Goal: Transaction & Acquisition: Book appointment/travel/reservation

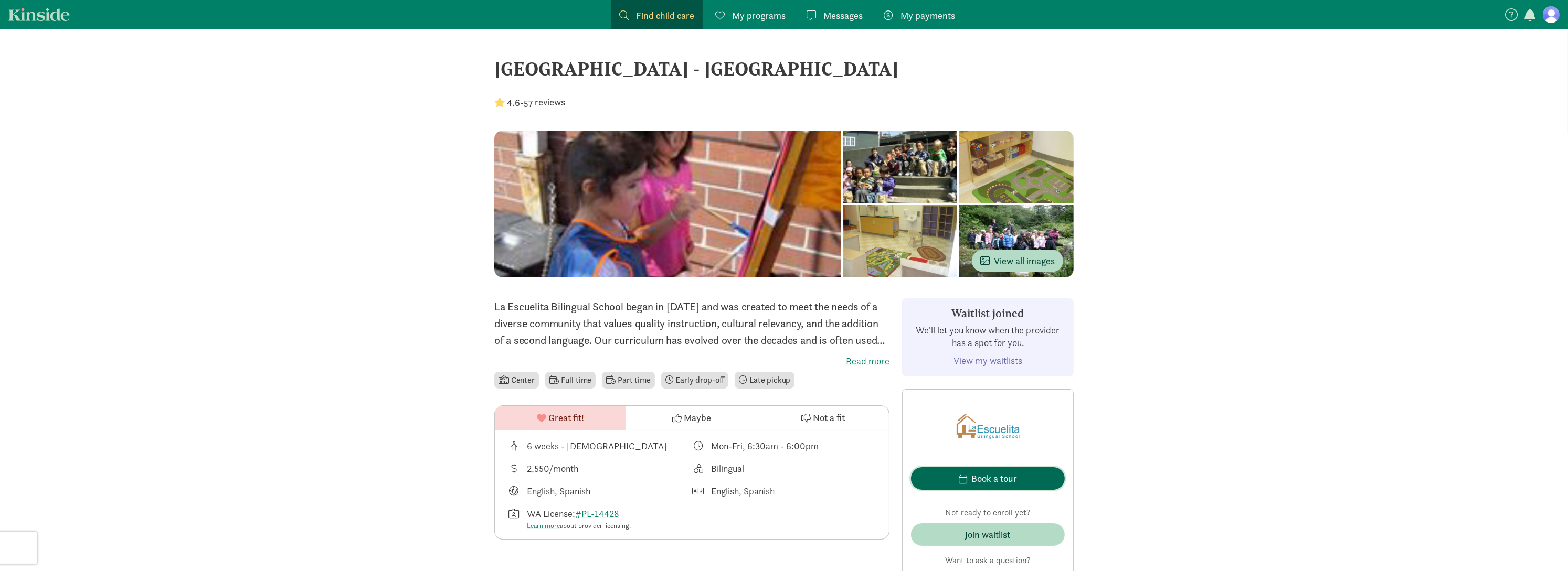
click at [973, 482] on div "Book a tour" at bounding box center [994, 478] width 46 height 14
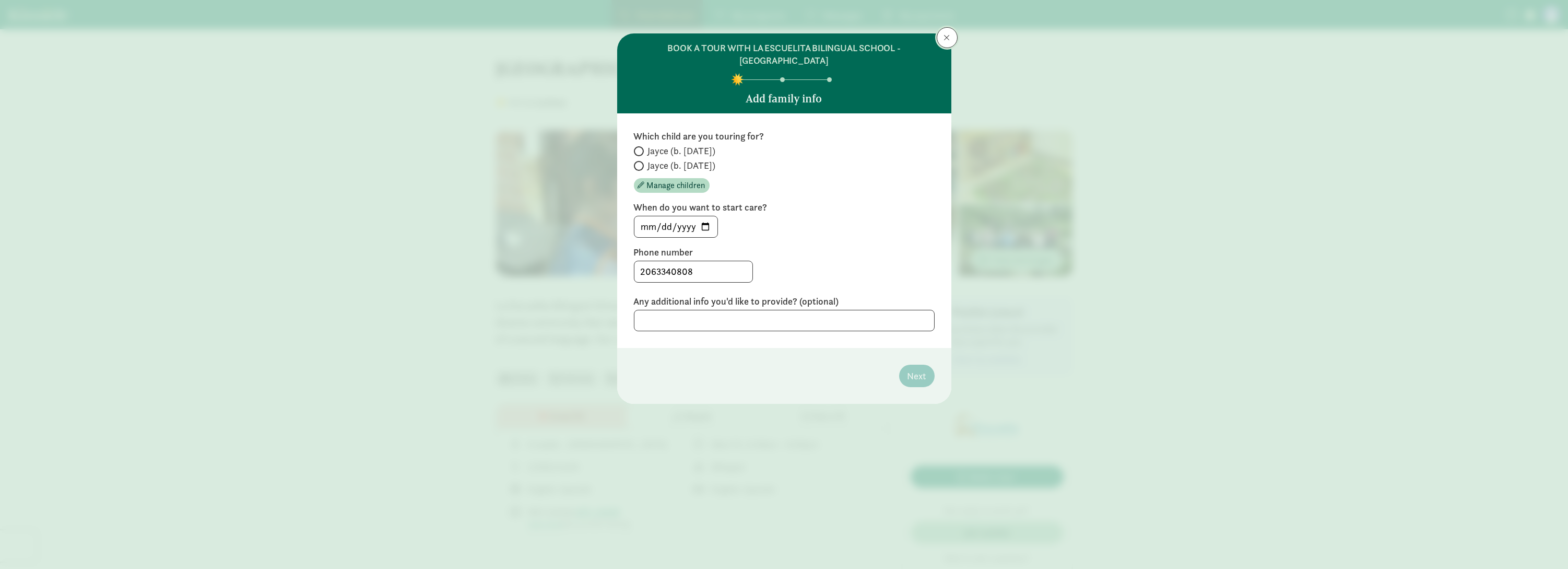
click at [952, 37] on button at bounding box center [947, 38] width 21 height 21
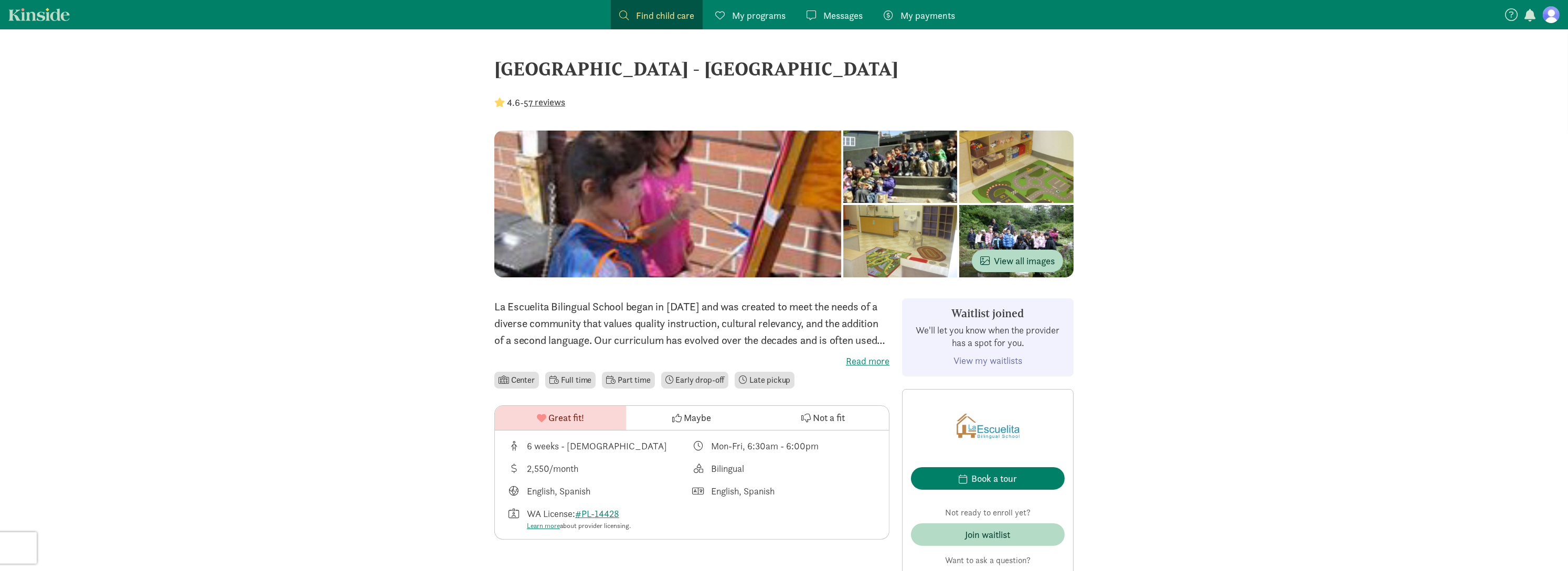
click at [1548, 17] on figure at bounding box center [1551, 14] width 17 height 17
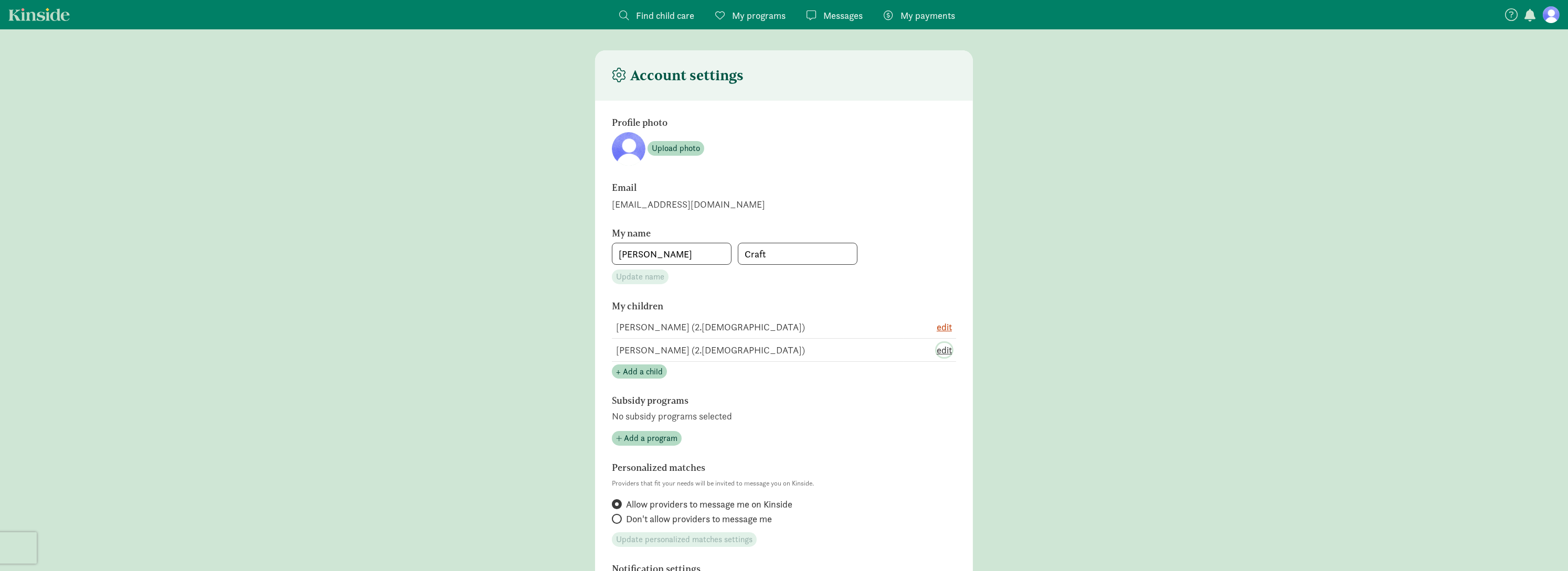
click at [939, 348] on span "edit" at bounding box center [944, 350] width 15 height 14
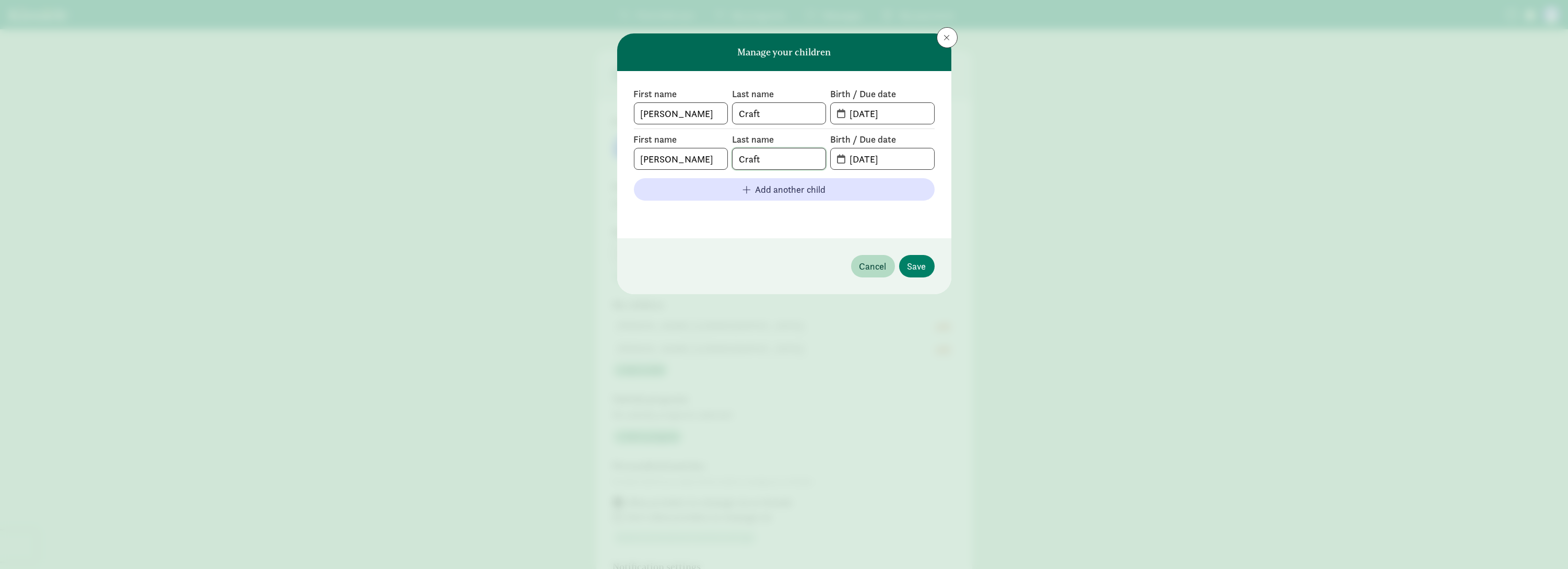
click at [800, 150] on input "Craft" at bounding box center [779, 159] width 93 height 21
drag, startPoint x: 931, startPoint y: 151, endPoint x: 766, endPoint y: 144, distance: 165.1
click at [766, 144] on div "First name Jayce Last name Craft Birth / Due date 04-10-2023" at bounding box center [784, 152] width 301 height 37
drag, startPoint x: 806, startPoint y: 160, endPoint x: 704, endPoint y: 151, distance: 102.4
click at [704, 151] on div "First name Jayce Last name Craft Birth / Due date" at bounding box center [784, 152] width 301 height 37
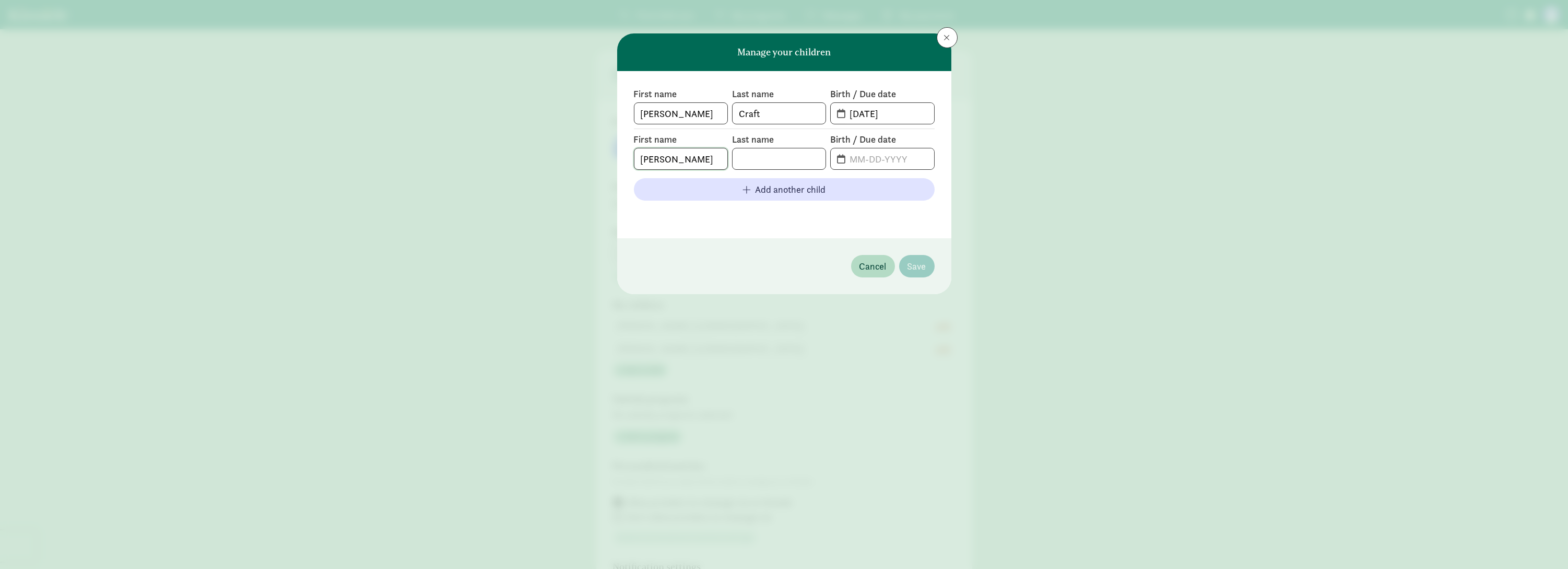
drag, startPoint x: 678, startPoint y: 154, endPoint x: 579, endPoint y: 154, distance: 99.0
click at [579, 154] on div "Manage your children First name Jayce Last name Craft Birth / Due date 04-10-20…" at bounding box center [784, 284] width 1568 height 569
click at [762, 110] on input "Craft" at bounding box center [779, 113] width 93 height 21
click at [888, 267] on button "Cancel" at bounding box center [873, 266] width 44 height 23
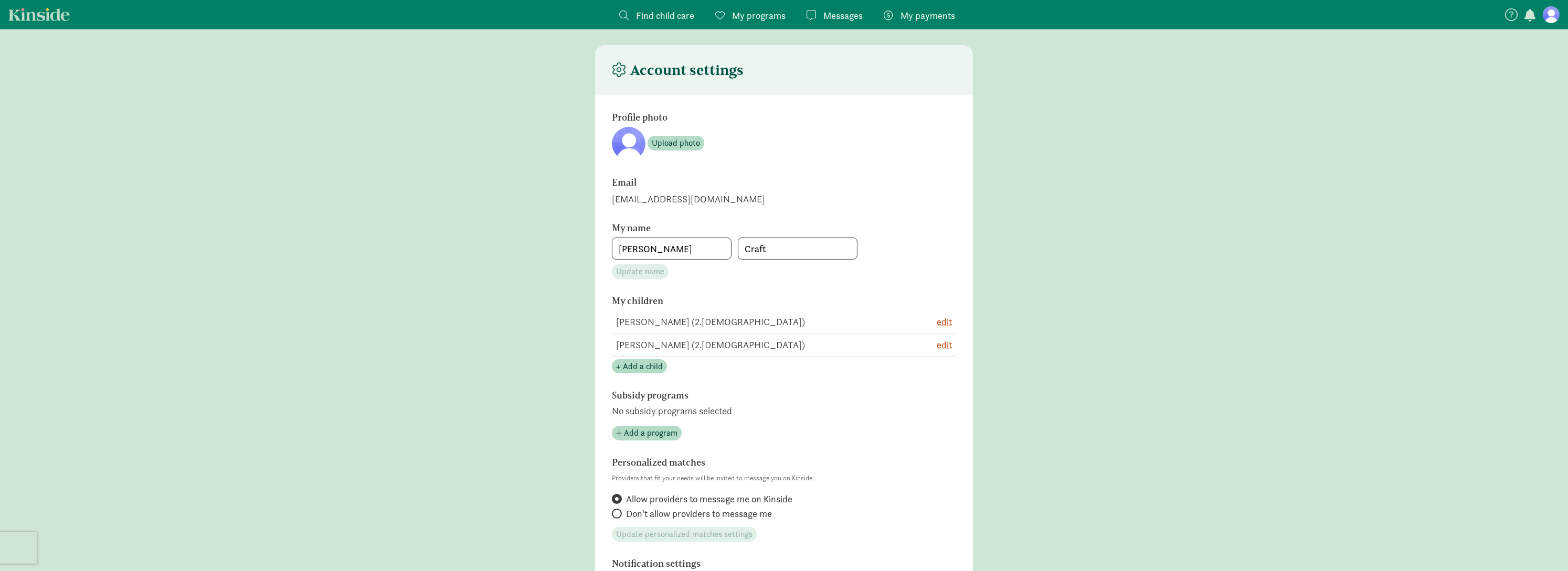
scroll to position [5, 0]
click at [765, 20] on span "My programs" at bounding box center [759, 15] width 53 height 14
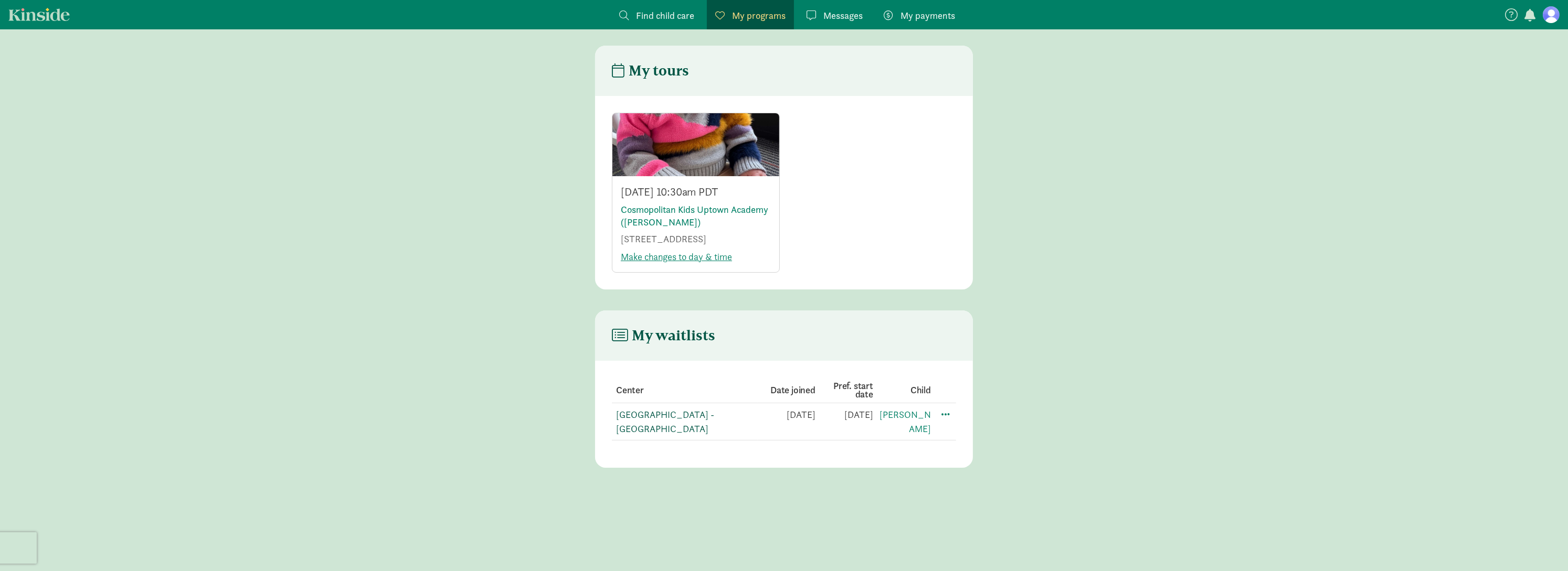
click at [683, 411] on link "La Escuelita Bilingual School - Green Lake" at bounding box center [665, 421] width 98 height 26
click at [743, 208] on link "Cosmopolitan Kids Uptown Academy ([PERSON_NAME])" at bounding box center [694, 216] width 147 height 24
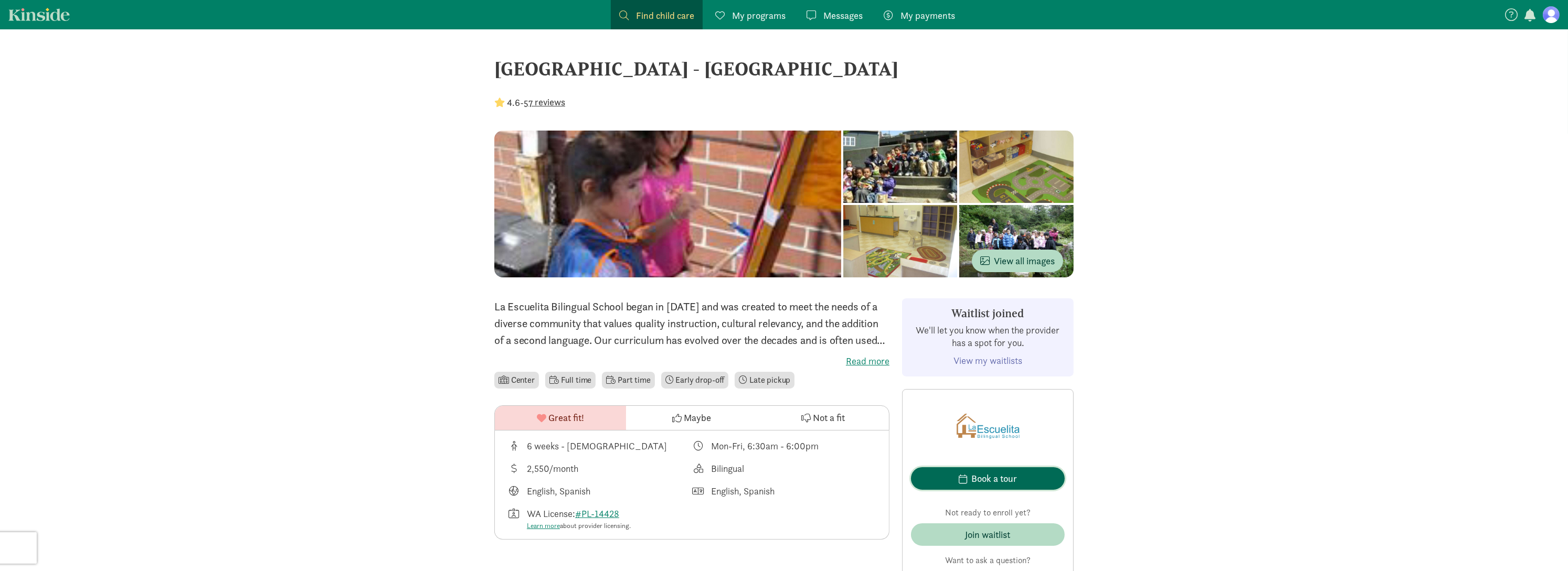
click at [979, 478] on div "Book a tour" at bounding box center [994, 478] width 46 height 14
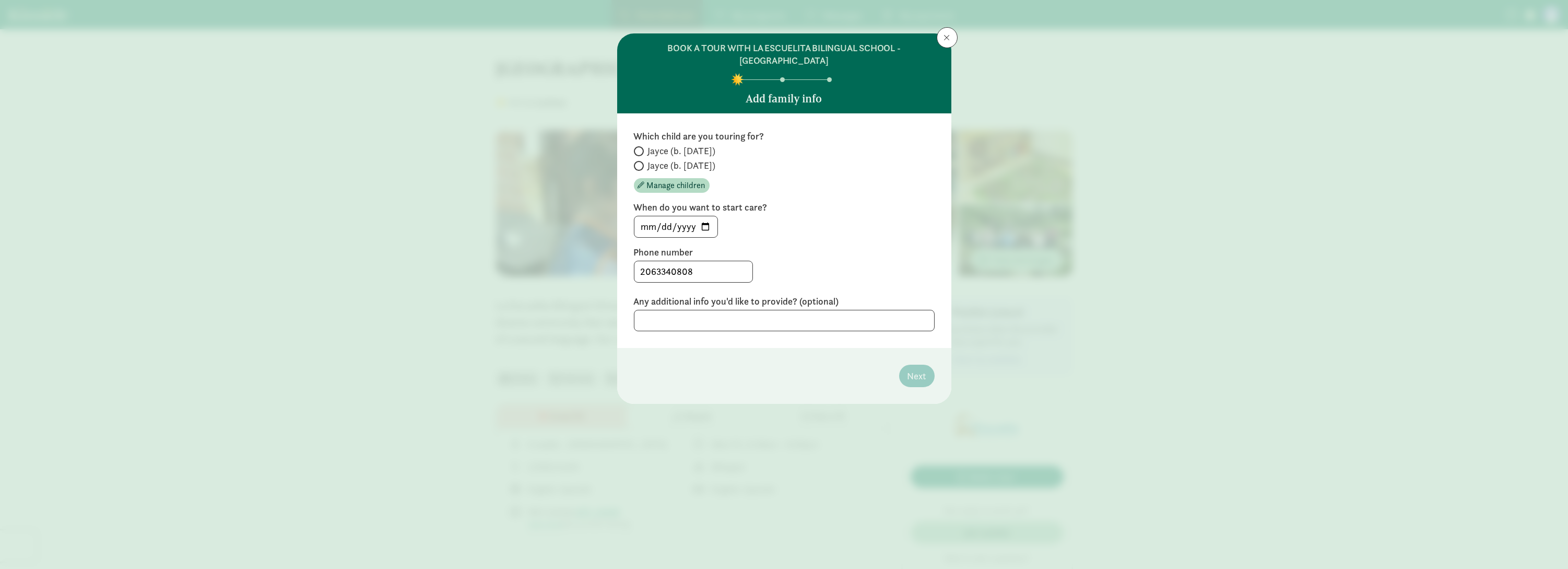
click at [696, 145] on span "Jayce (b. April 2023)" at bounding box center [682, 151] width 68 height 13
click at [641, 148] on input "Jayce (b. April 2023)" at bounding box center [637, 151] width 7 height 7
radio input "true"
click at [712, 216] on input "2025-09-02" at bounding box center [676, 227] width 83 height 21
click at [707, 216] on input "2025-09-02" at bounding box center [676, 227] width 83 height 21
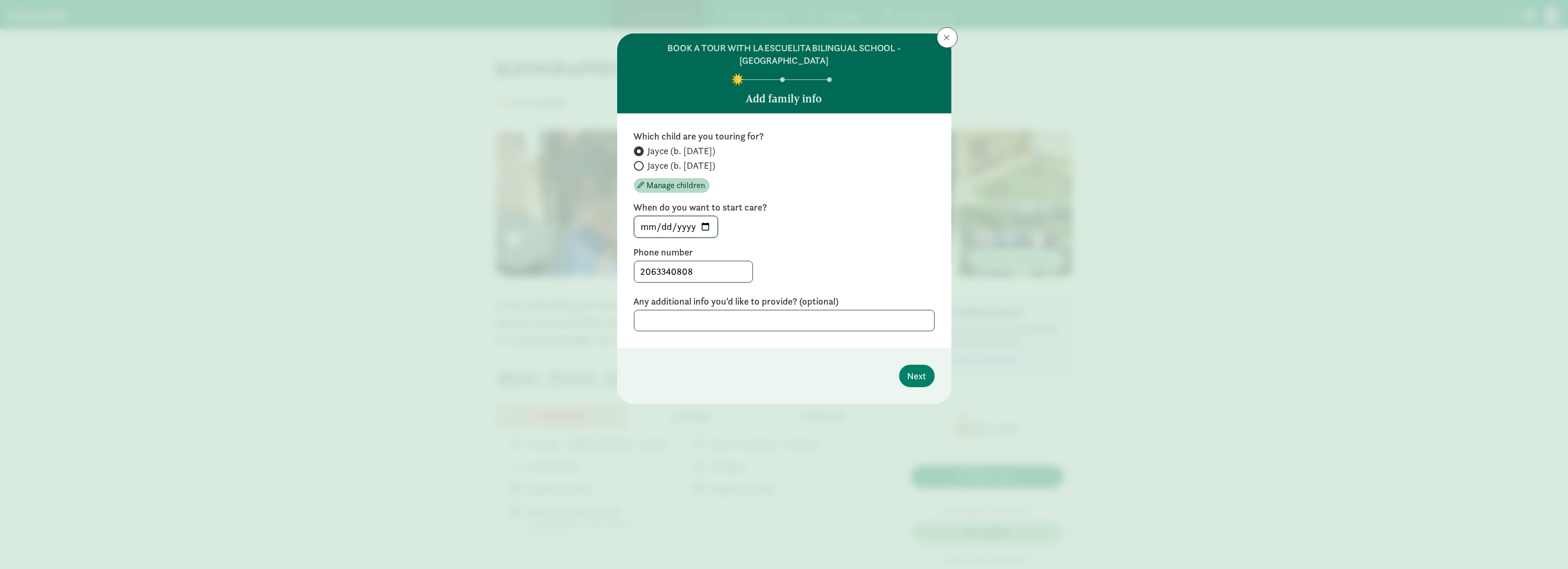
type input "2026-05-01"
click at [708, 310] on textarea at bounding box center [784, 320] width 301 height 21
type textarea "S"
type textarea "Also open to start in 4/2026 or later."
click at [925, 369] on span "Next" at bounding box center [917, 376] width 19 height 14
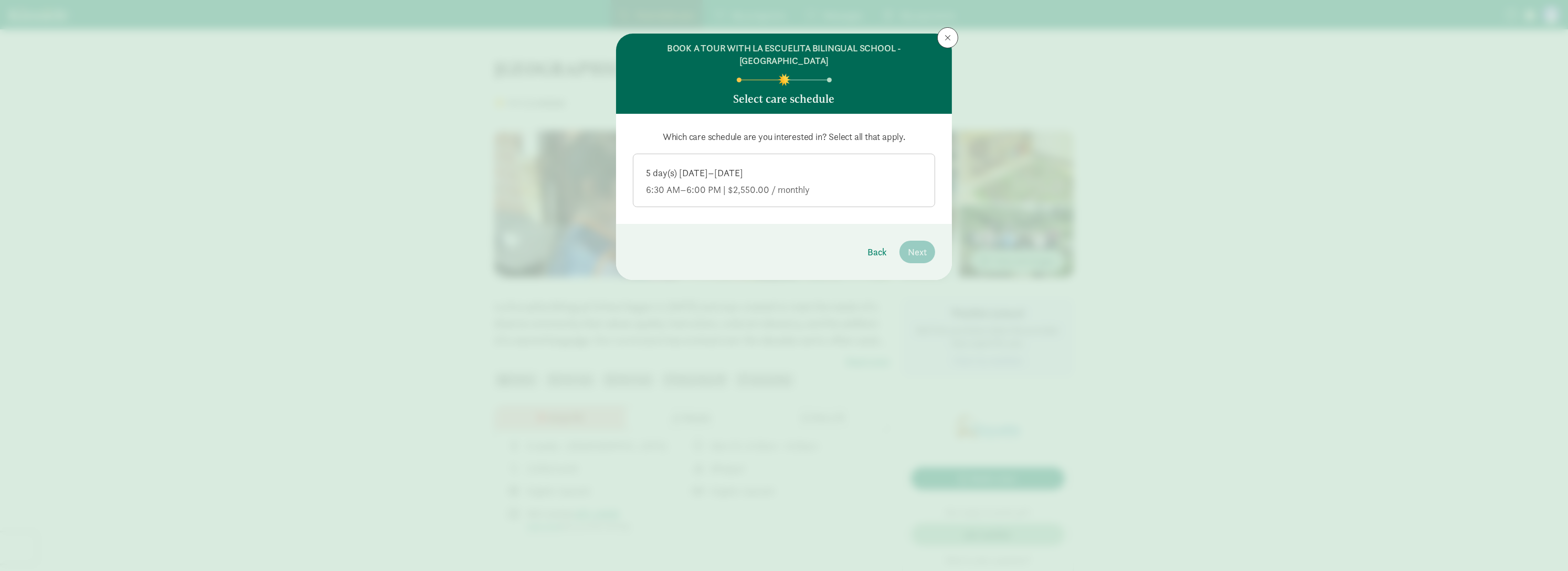
click at [874, 183] on div "5 day(s) Monday–Friday" at bounding box center [784, 190] width 276 height 13
click at [0, 0] on input "5 day(s) Monday–Friday 6:30 AM–6:00 PM | $2,550.00 / monthly" at bounding box center [0, 0] width 0 height 0
click at [921, 245] on span "Next" at bounding box center [917, 252] width 19 height 14
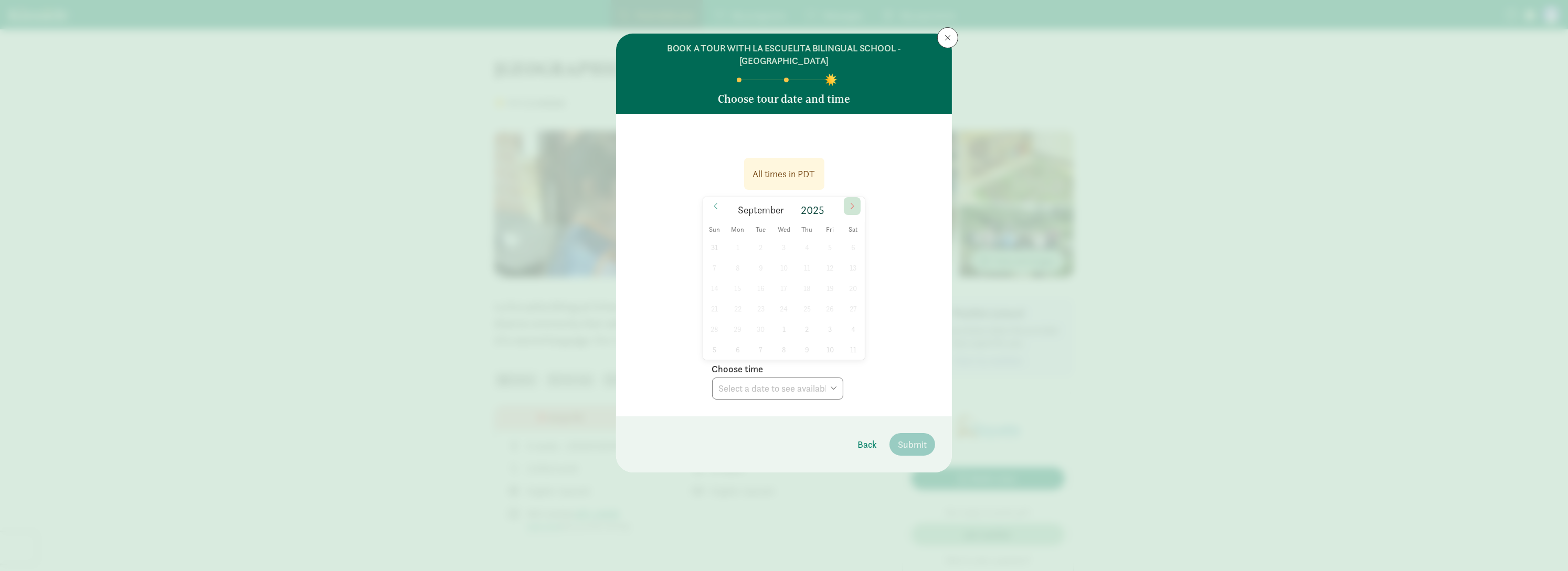
click at [847, 197] on span at bounding box center [852, 206] width 17 height 18
click at [850, 202] on icon at bounding box center [852, 206] width 6 height 7
drag, startPoint x: 851, startPoint y: 191, endPoint x: 828, endPoint y: 282, distance: 93.9
click at [856, 235] on div "November 2025 Sun Mon Tue Wed Thu Fri Sat 26 27 28 29 30 31 1 2 3 4 5 6 7 8 9 1…" at bounding box center [784, 279] width 162 height 163
click at [806, 298] on span "20" at bounding box center [806, 308] width 20 height 20
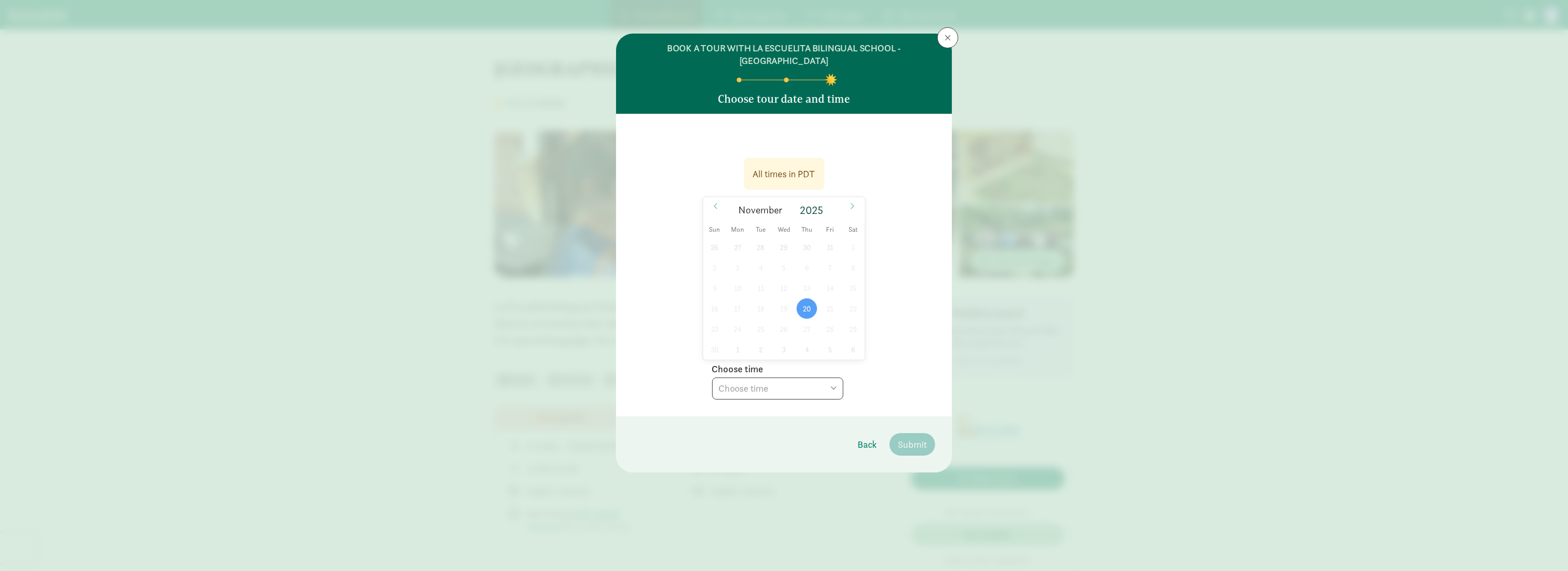
click at [793, 378] on select "Choose time 11:00 AM (virtual tour) 11:30 AM (virtual tour)" at bounding box center [778, 389] width 131 height 22
click at [853, 202] on icon at bounding box center [852, 206] width 6 height 7
click at [716, 197] on span at bounding box center [715, 206] width 17 height 18
click at [828, 378] on select "Choose time 11:00 AM (virtual tour) 11:30 AM (virtual tour)" at bounding box center [778, 389] width 131 height 22
select select "2025-11-20T11:00:00.000-08:00"
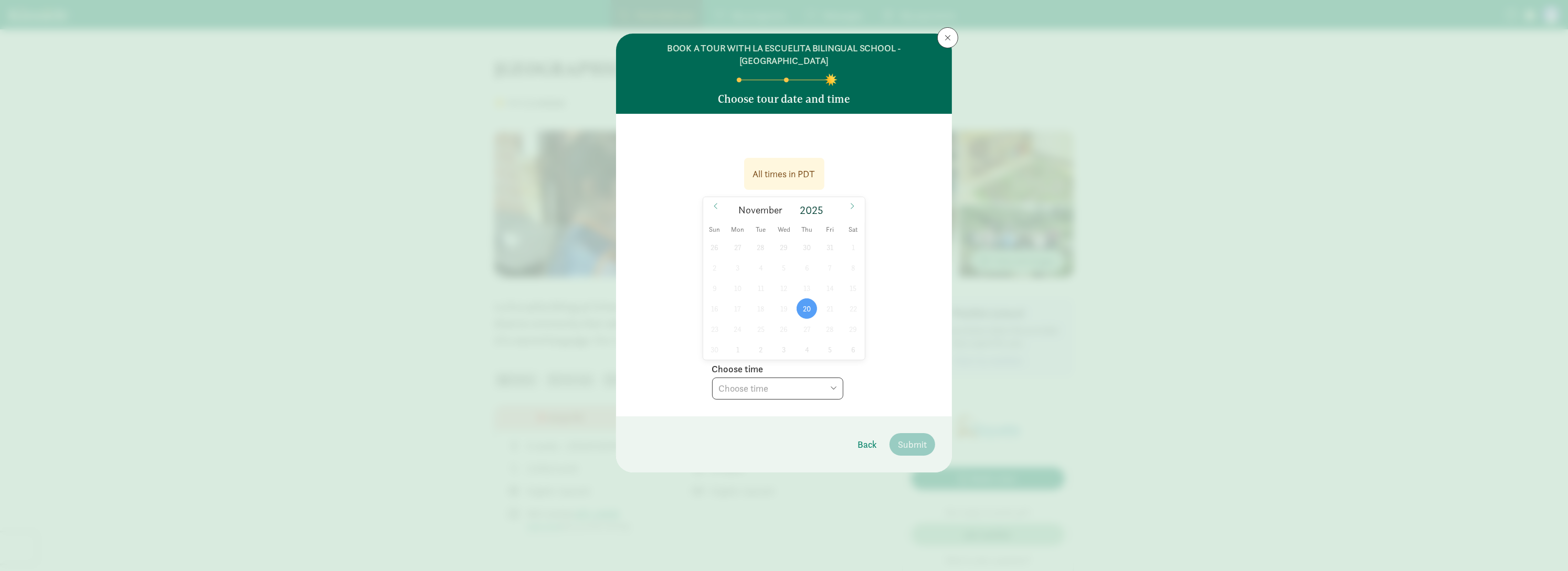
click at [712, 378] on select "Choose time 11:00 AM (virtual tour) 11:30 AM (virtual tour)" at bounding box center [778, 389] width 131 height 22
click at [902, 433] on button "Submit" at bounding box center [912, 444] width 46 height 23
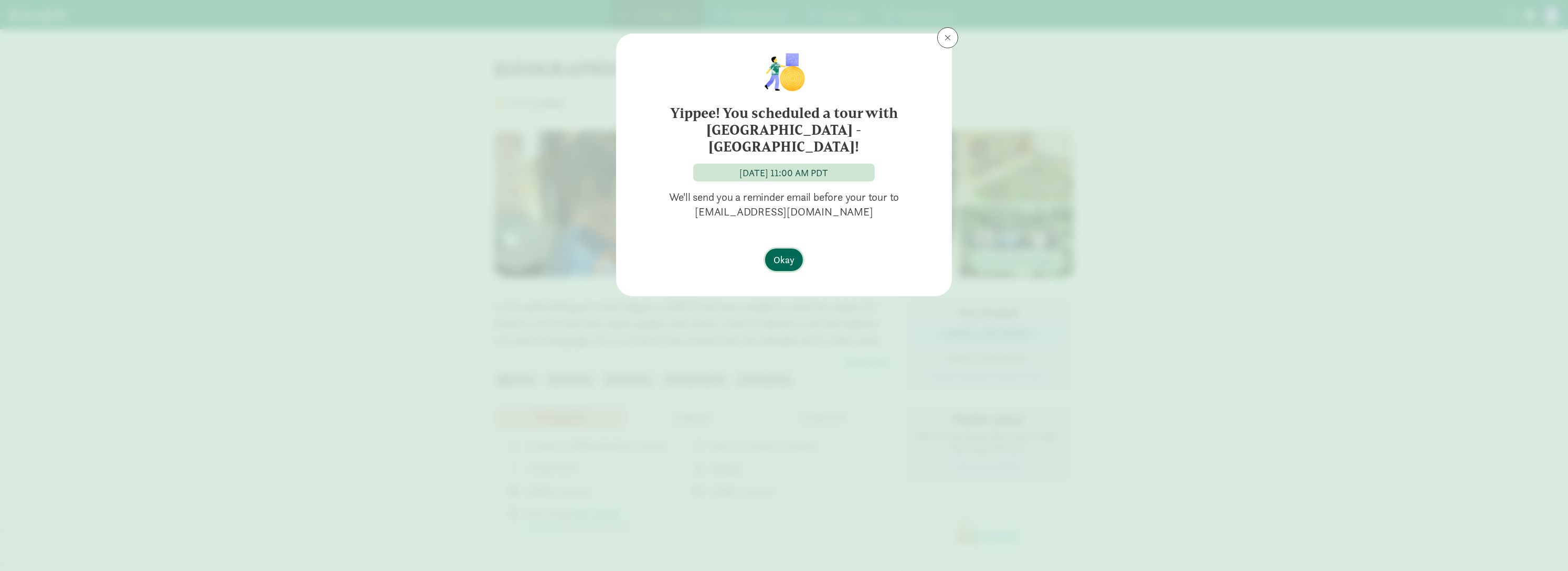
click at [789, 252] on span "Okay" at bounding box center [784, 259] width 21 height 14
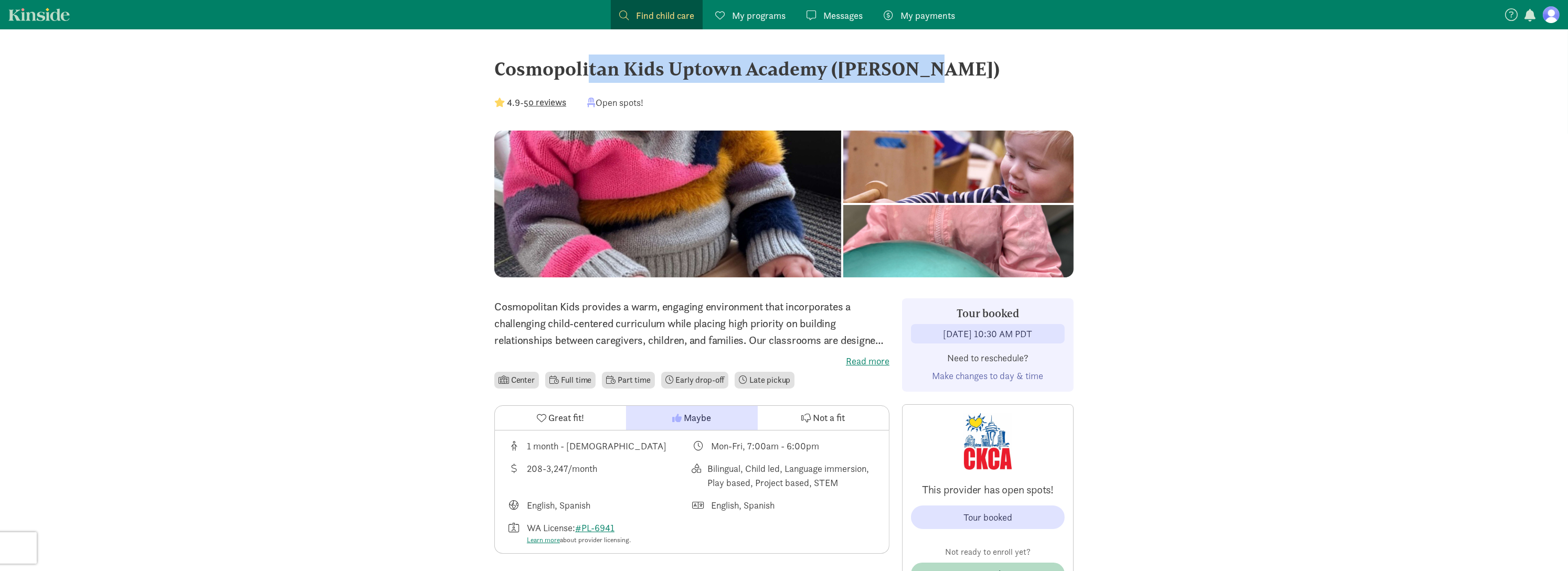
drag, startPoint x: 496, startPoint y: 65, endPoint x: 839, endPoint y: 58, distance: 343.1
click at [839, 58] on div "Cosmopolitan Kids Uptown Academy ([PERSON_NAME])" at bounding box center [784, 68] width 579 height 28
copy div "Cosmopolitan Kids [GEOGRAPHIC_DATA]"
